Goal: Transaction & Acquisition: Obtain resource

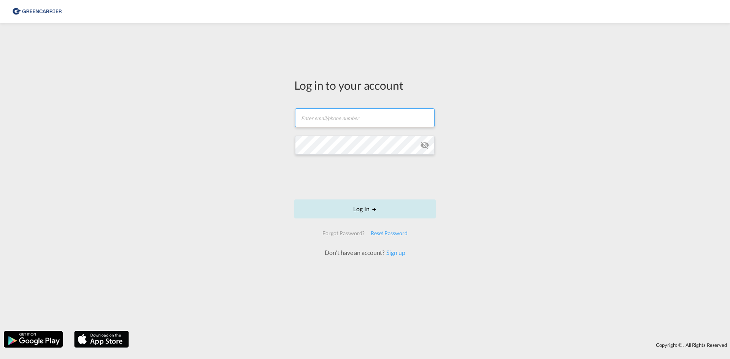
type input "seaexp.ode@scangl.com"
click at [381, 207] on button "Log In" at bounding box center [364, 209] width 141 height 19
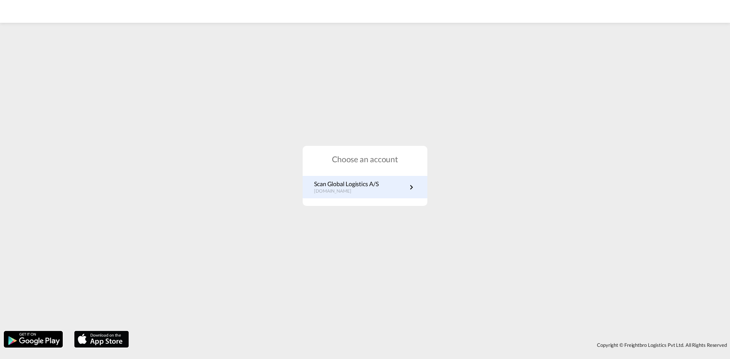
click at [384, 190] on link "Scan Global Logistics A/S dk.portal.greencarrier.com" at bounding box center [365, 187] width 102 height 15
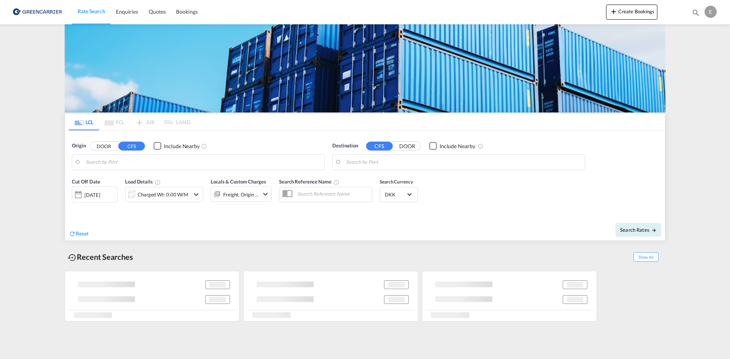
type input "DK-5610, Assens"
type input "[GEOGRAPHIC_DATA], SGSIN"
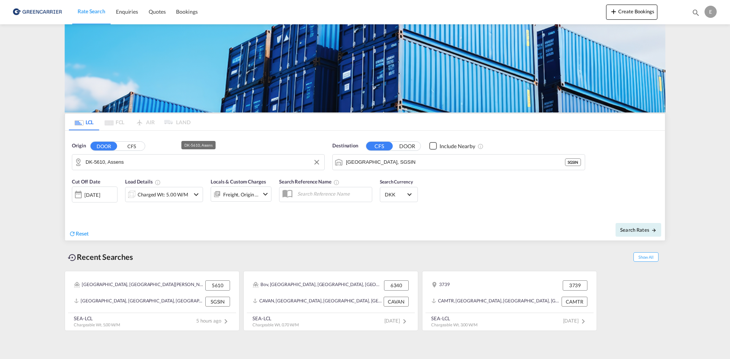
click at [165, 165] on input "DK-5610, Assens" at bounding box center [203, 162] width 235 height 11
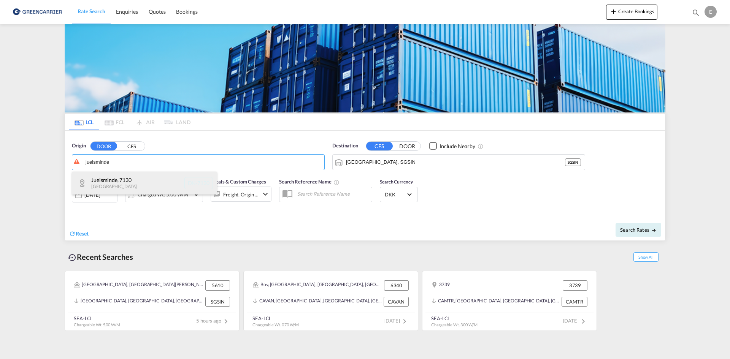
click at [144, 179] on div "Juelsminde , 7130 [GEOGRAPHIC_DATA] DK-7130" at bounding box center [144, 183] width 144 height 23
type input "DK-7130, Juelsminde"
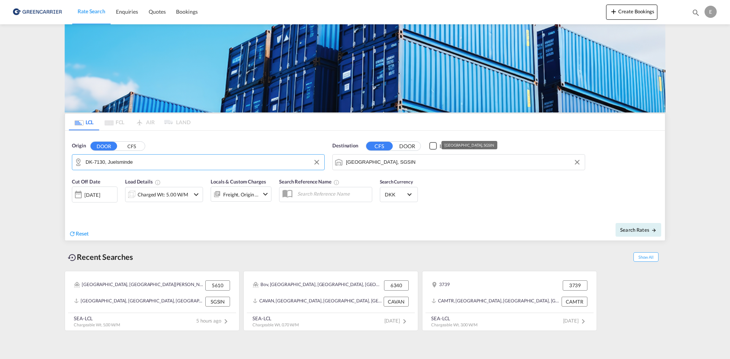
click at [381, 163] on input "[GEOGRAPHIC_DATA], SGSIN" at bounding box center [463, 162] width 235 height 11
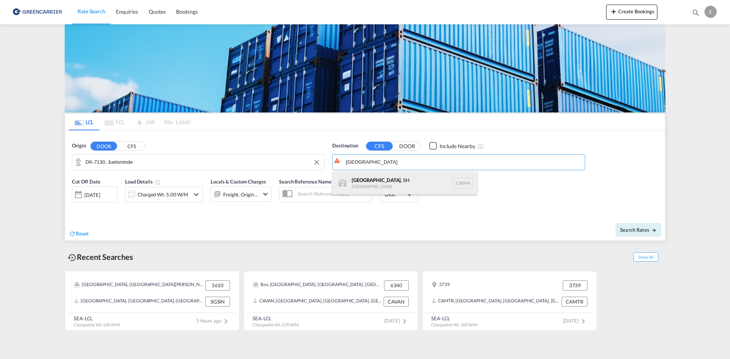
click at [424, 175] on div "[GEOGRAPHIC_DATA] , SH [GEOGRAPHIC_DATA] [GEOGRAPHIC_DATA]" at bounding box center [405, 183] width 144 height 23
type input "[GEOGRAPHIC_DATA], SH, CNSHA"
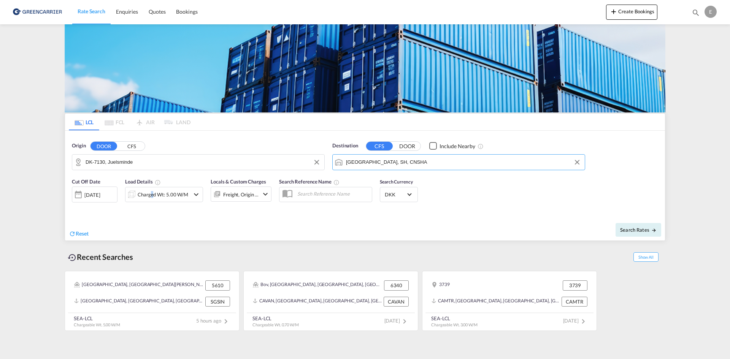
click at [149, 197] on div "Charged Wt: 5.00 W/M" at bounding box center [163, 194] width 51 height 11
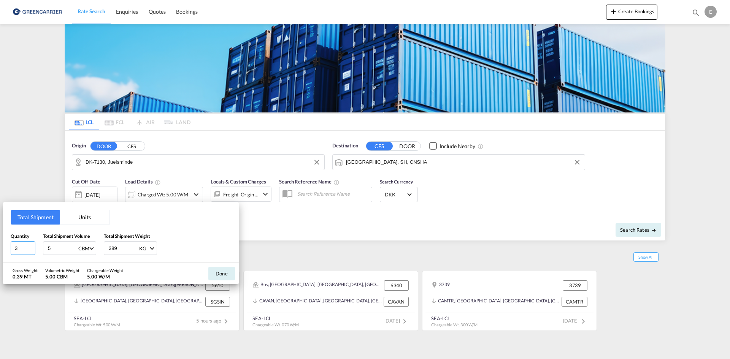
drag, startPoint x: 19, startPoint y: 247, endPoint x: 1, endPoint y: 245, distance: 17.6
click at [8, 245] on div "Total Shipment Units Quantity 3 Total Shipment Volume 5 CBM CBM CFT Total Shipm…" at bounding box center [121, 232] width 236 height 61
type input "2"
type input "3"
type input "1477"
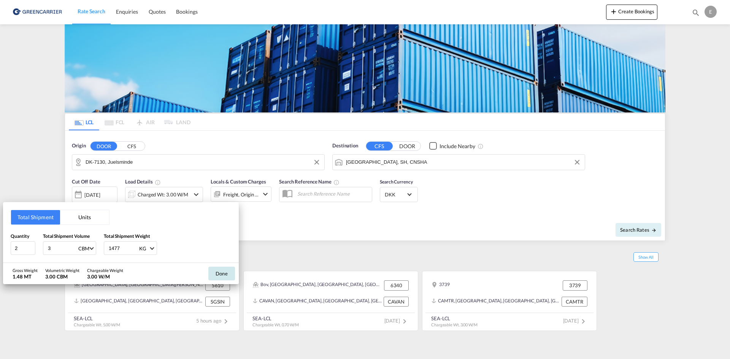
click at [224, 268] on button "Done" at bounding box center [221, 274] width 27 height 14
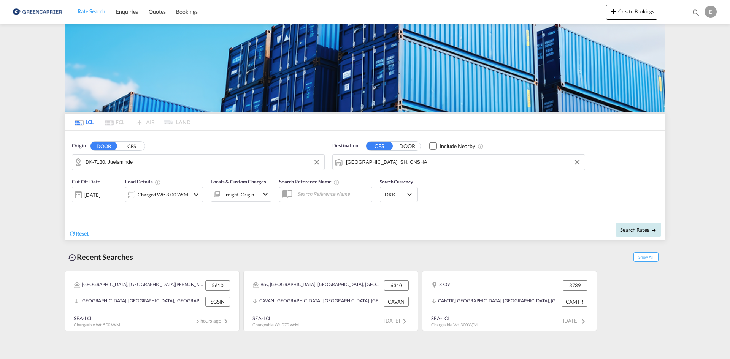
click at [642, 233] on button "Search Rates" at bounding box center [639, 230] width 46 height 14
type input "7130 to CNSHA / [DATE]"
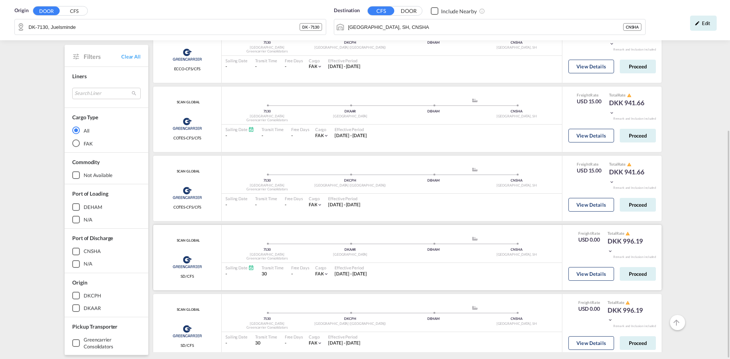
scroll to position [374, 0]
